Goal: Communication & Community: Share content

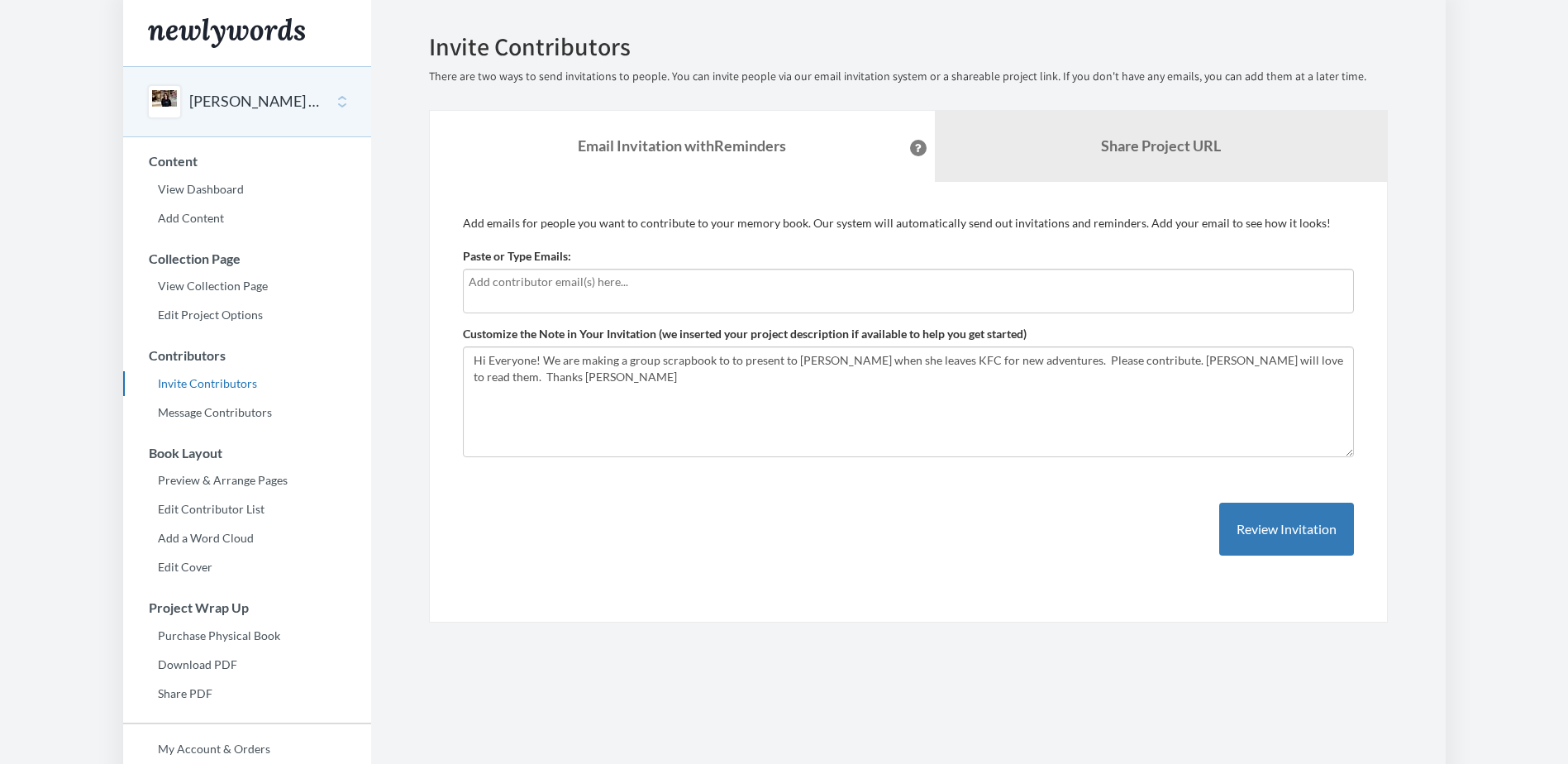
click at [536, 283] on input "text" at bounding box center [908, 282] width 880 height 18
type input "[PERSON_NAME][EMAIL_ADDRESS][PERSON_NAME][DOMAIN_NAME]"
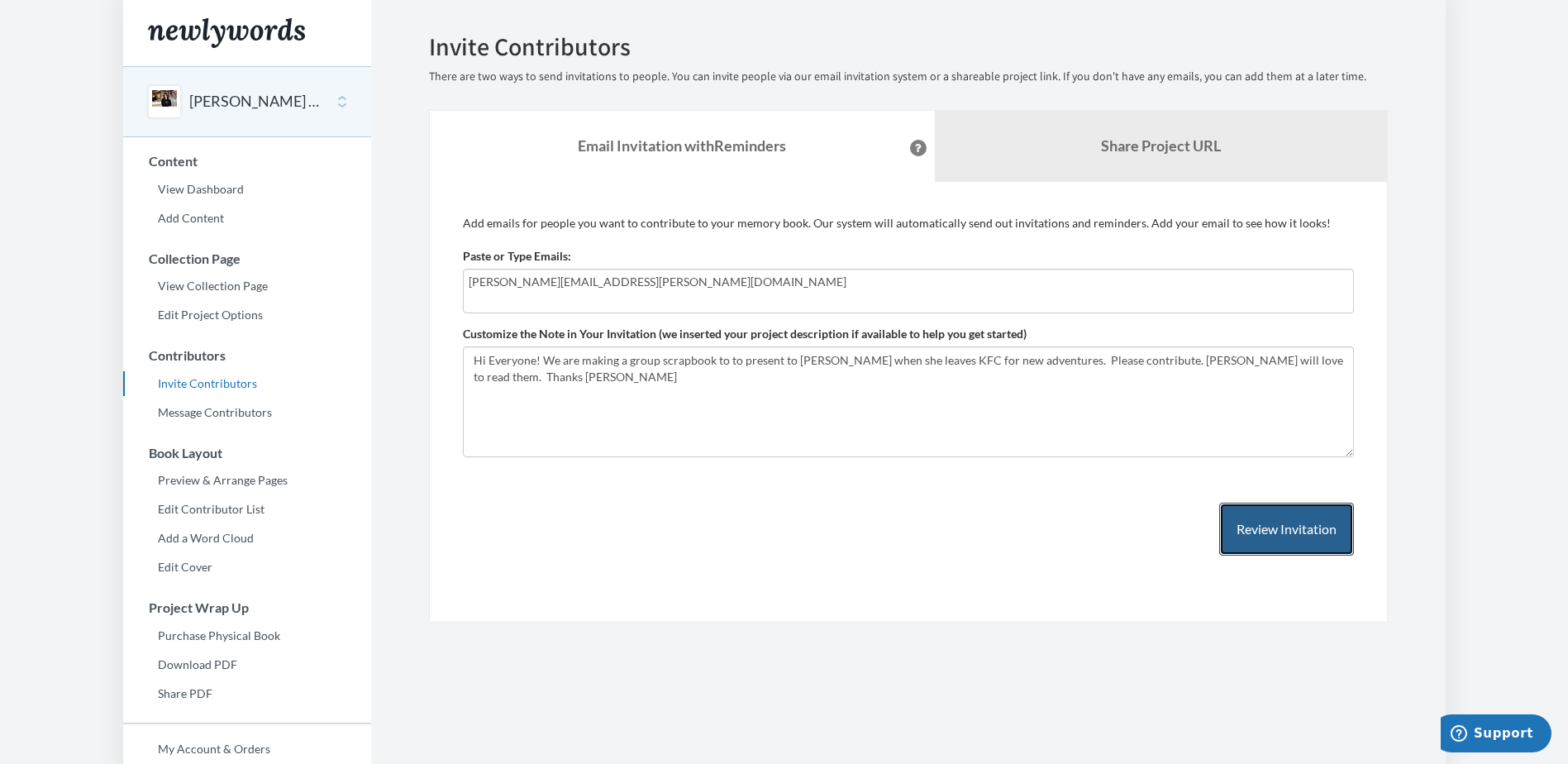
click at [1276, 535] on button "Review Invitation" at bounding box center [1286, 529] width 135 height 54
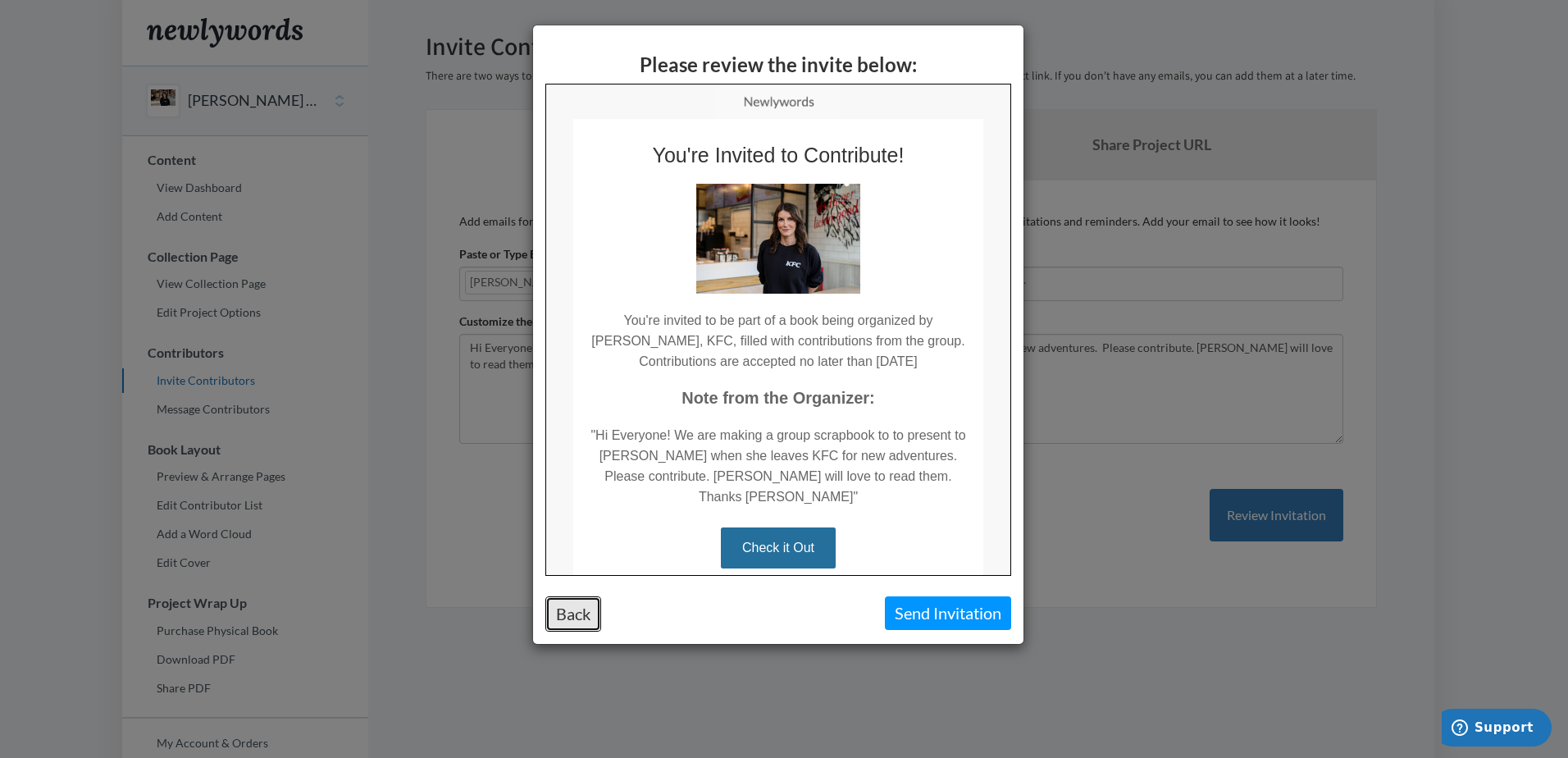
click at [574, 610] on button "Back" at bounding box center [573, 614] width 56 height 36
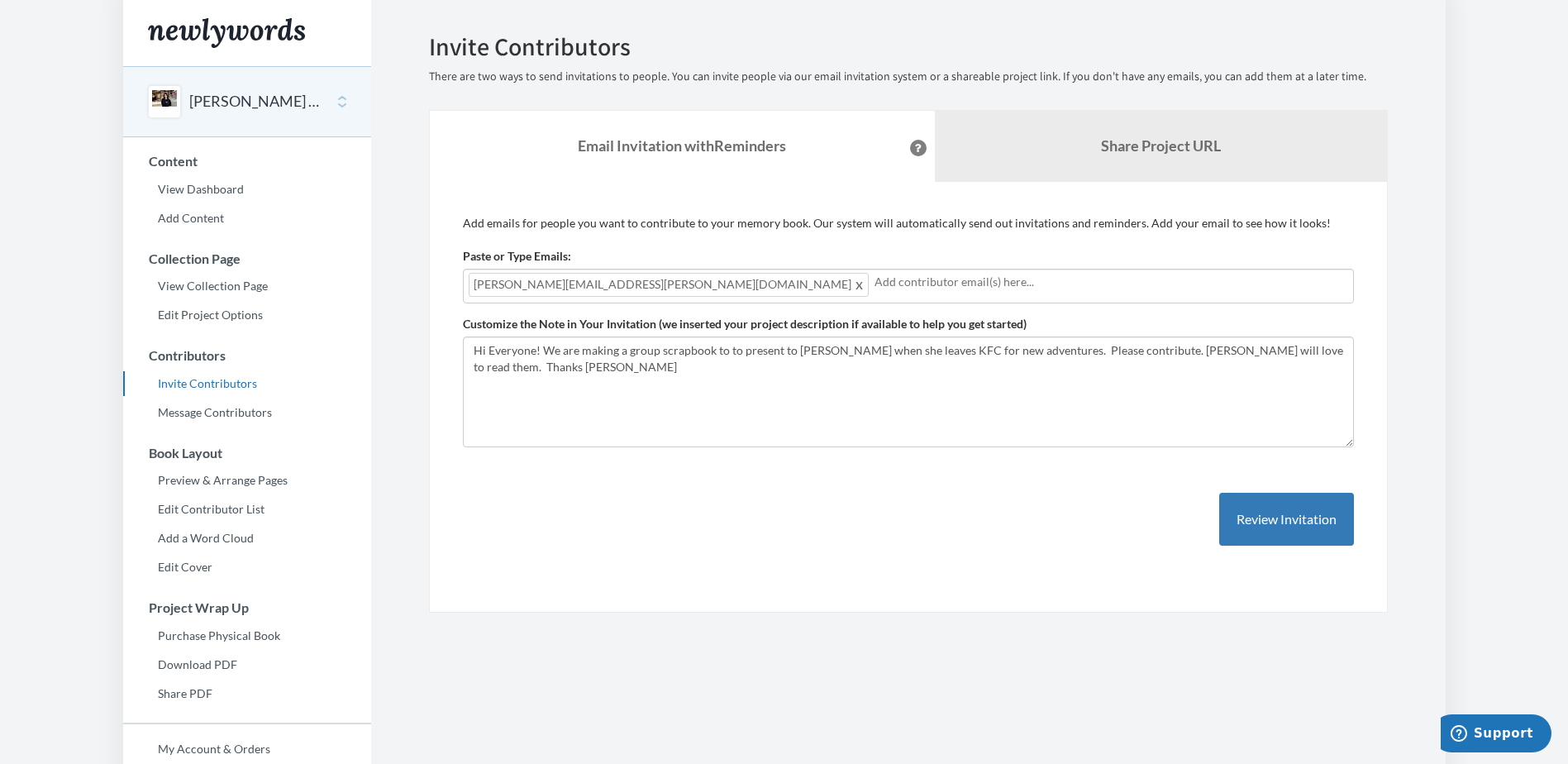
click at [853, 289] on span at bounding box center [859, 284] width 12 height 20
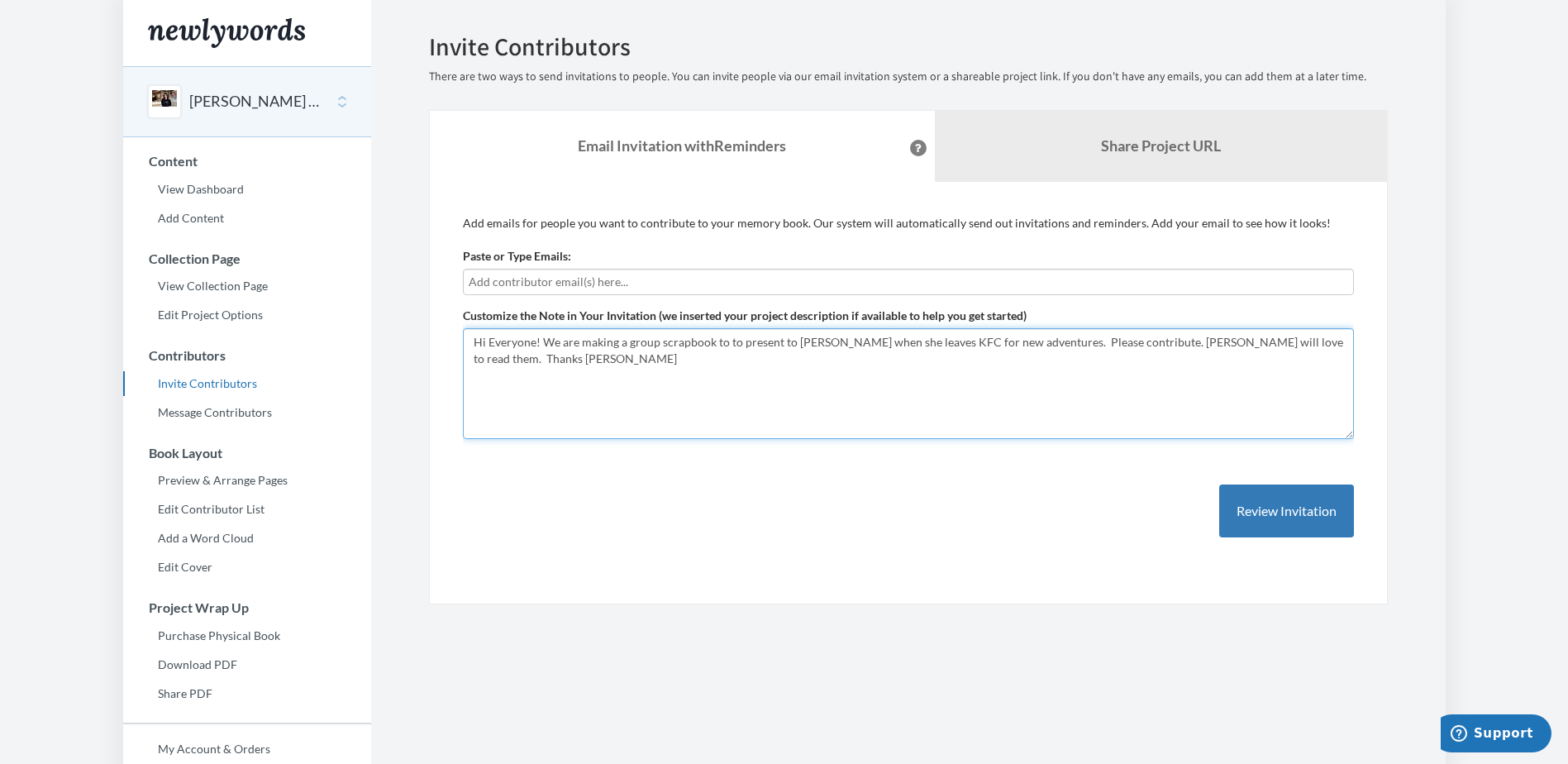
drag, startPoint x: 1340, startPoint y: 341, endPoint x: 403, endPoint y: 346, distance: 937.0
click at [440, 353] on div "Add emails for people you want to contribute to your memory book. Our system wi…" at bounding box center [908, 393] width 959 height 423
click at [981, 351] on textarea "Hi Everyone! We are making a group scrapbook to to present to [PERSON_NAME] whe…" at bounding box center [909, 383] width 891 height 111
drag, startPoint x: 952, startPoint y: 342, endPoint x: 1031, endPoint y: 344, distance: 79.0
click at [1032, 344] on textarea "Hi Everyone! We are making a group scrapbook to to present to [PERSON_NAME] whe…" at bounding box center [909, 383] width 891 height 111
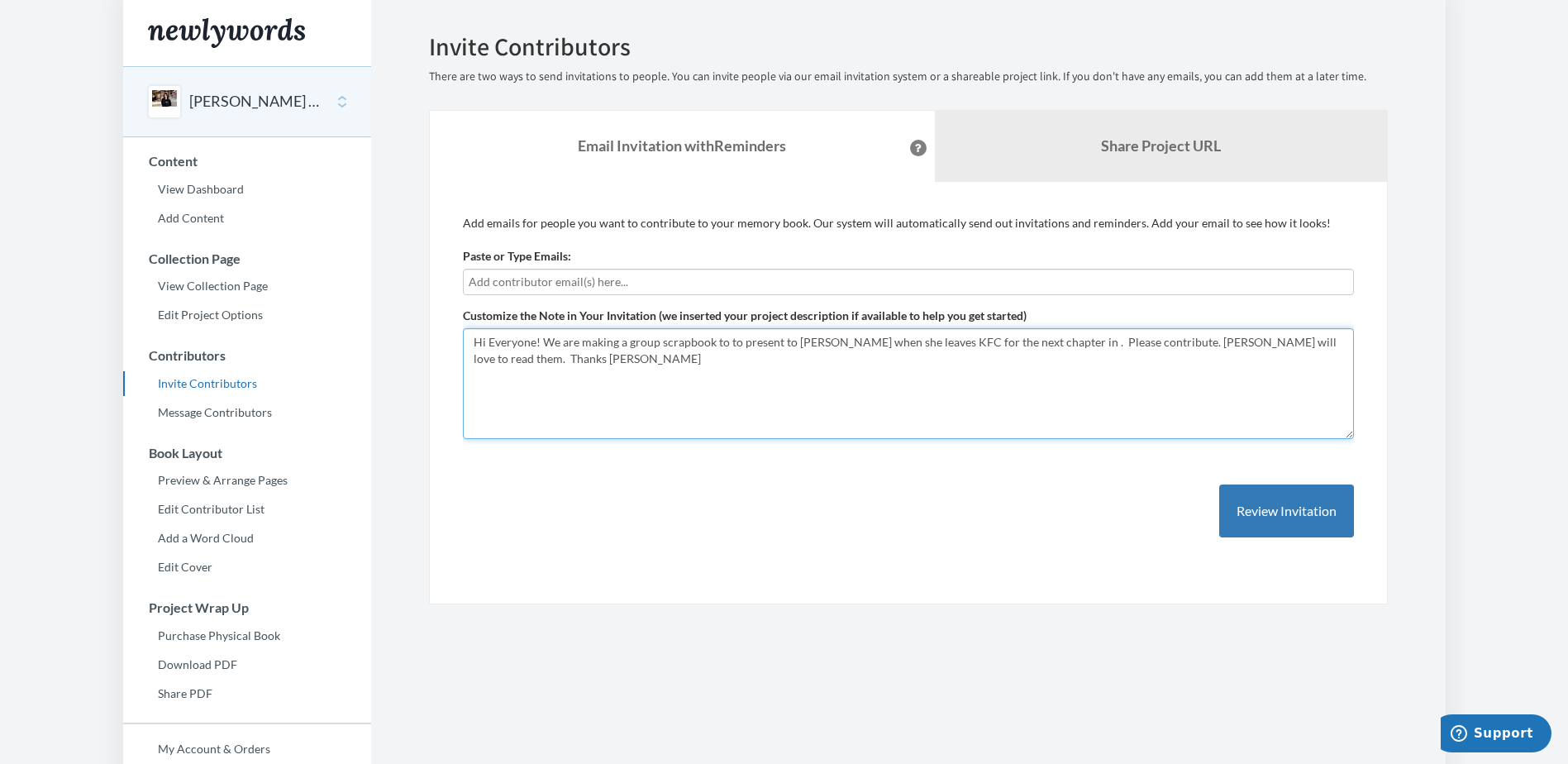
drag, startPoint x: 1033, startPoint y: 339, endPoint x: 1042, endPoint y: 313, distance: 27.5
click at [1033, 339] on textarea "Hi Everyone! We are making a group scrapbook to to present to [PERSON_NAME] whe…" at bounding box center [909, 383] width 891 height 111
type textarea "Hi Everyone! We are making a group scrapbook to to present to [PERSON_NAME] whe…"
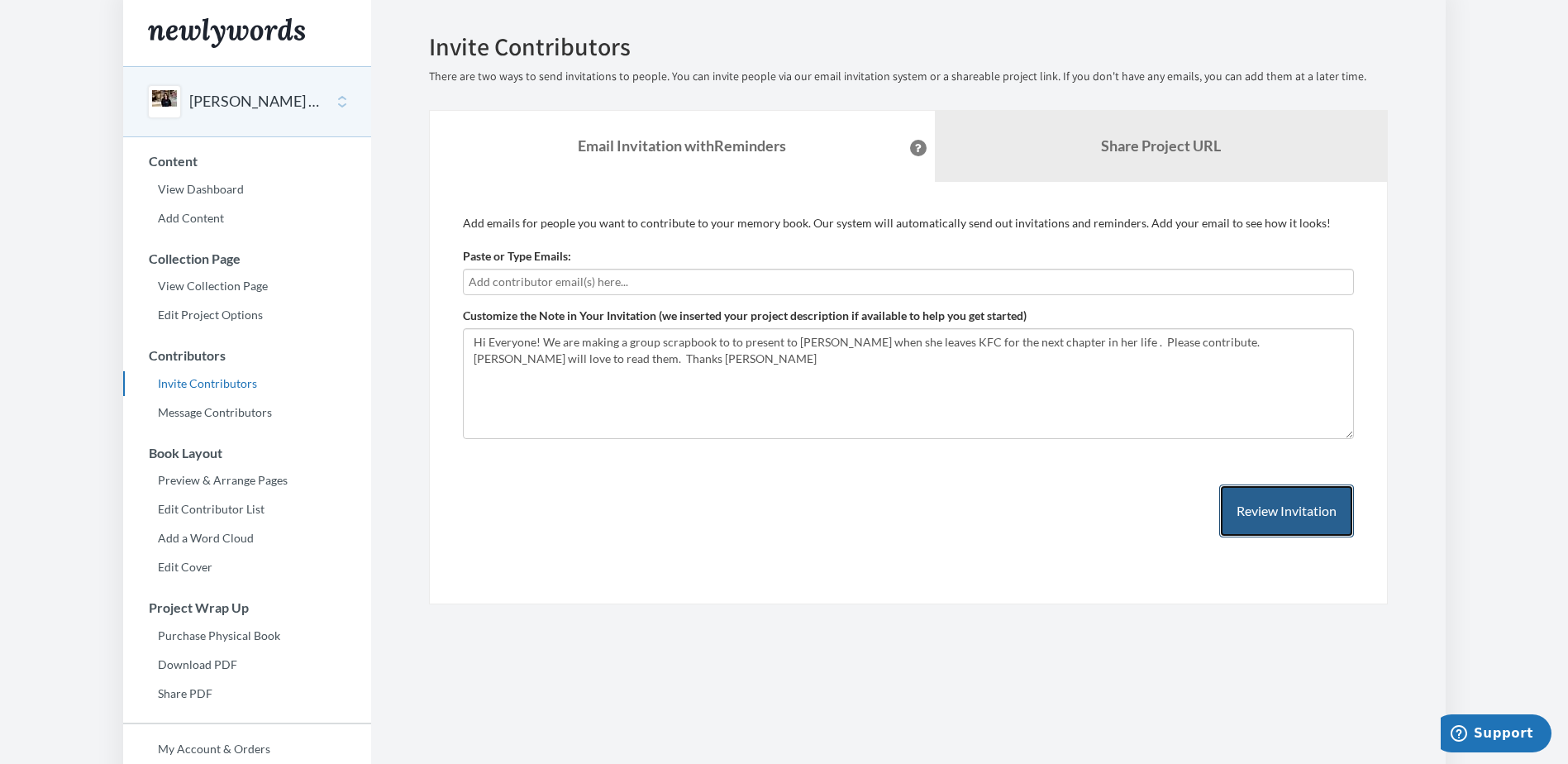
click at [1324, 506] on button "Review Invitation" at bounding box center [1286, 511] width 135 height 54
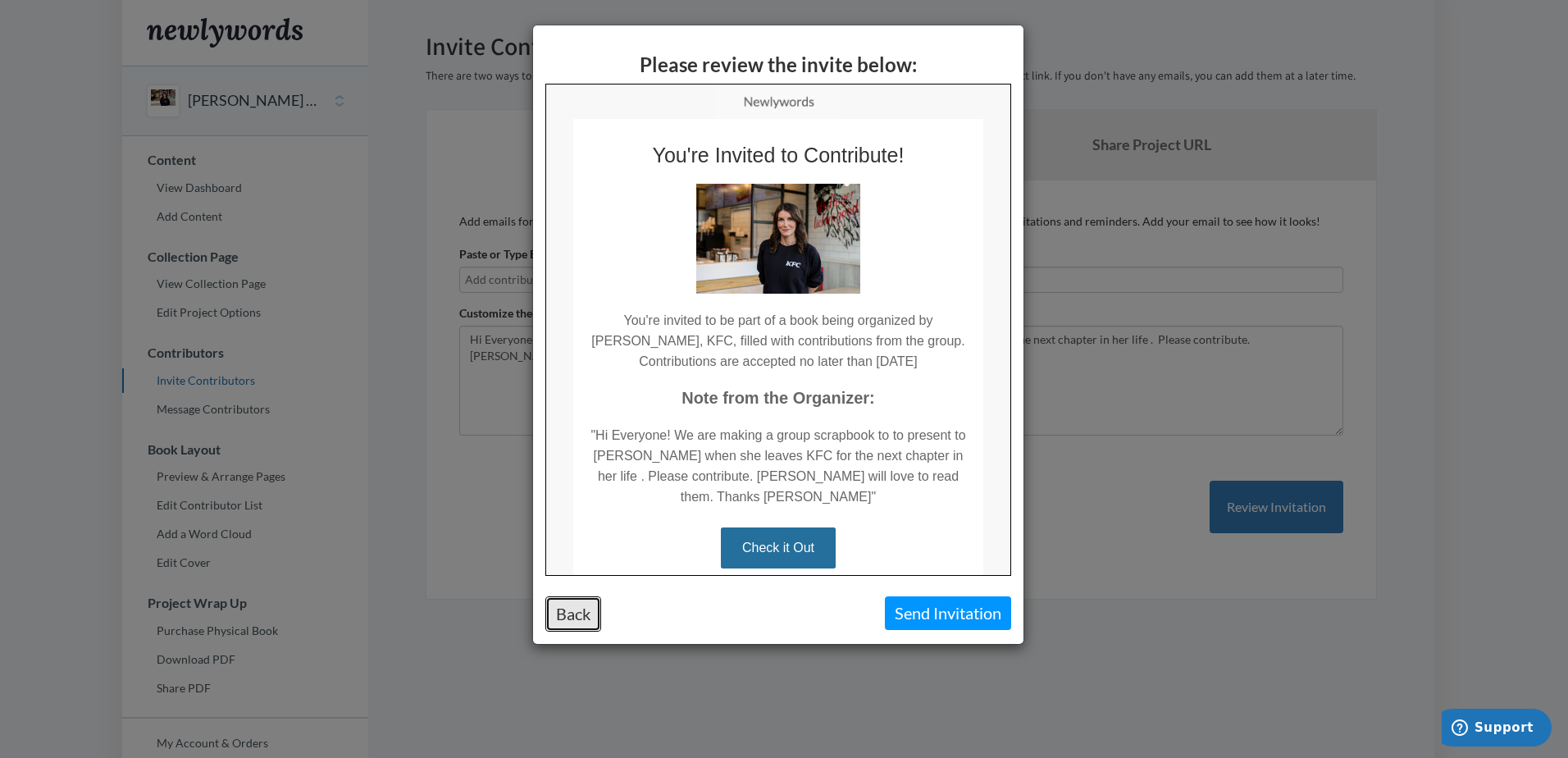
click at [561, 604] on button "Back" at bounding box center [573, 614] width 56 height 36
